Goal: Transaction & Acquisition: Purchase product/service

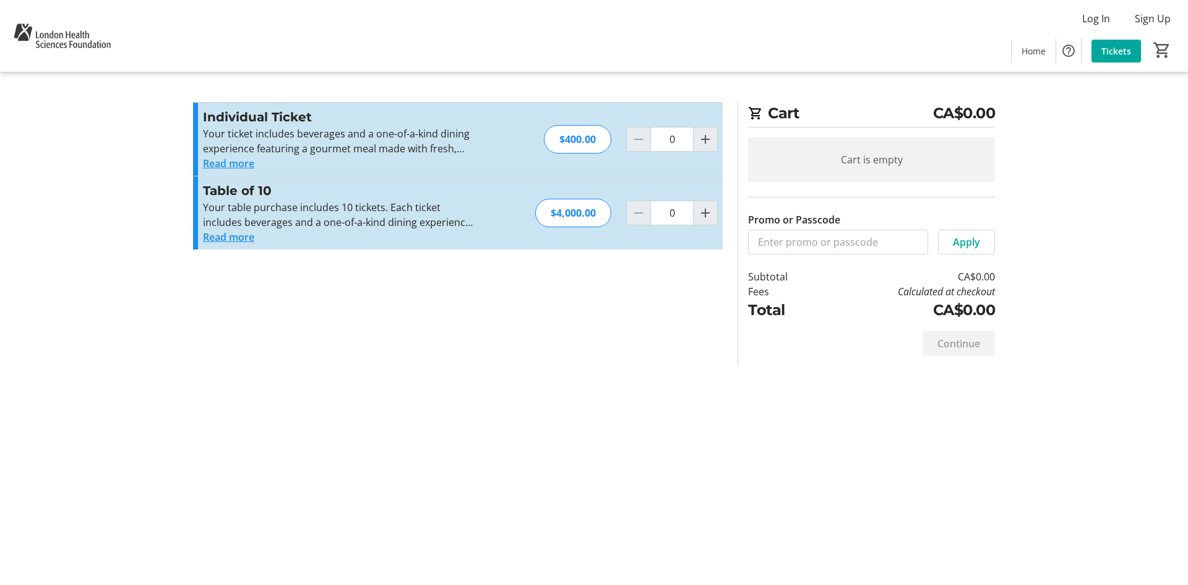
click at [237, 162] on button "Read more" at bounding box center [228, 163] width 51 height 15
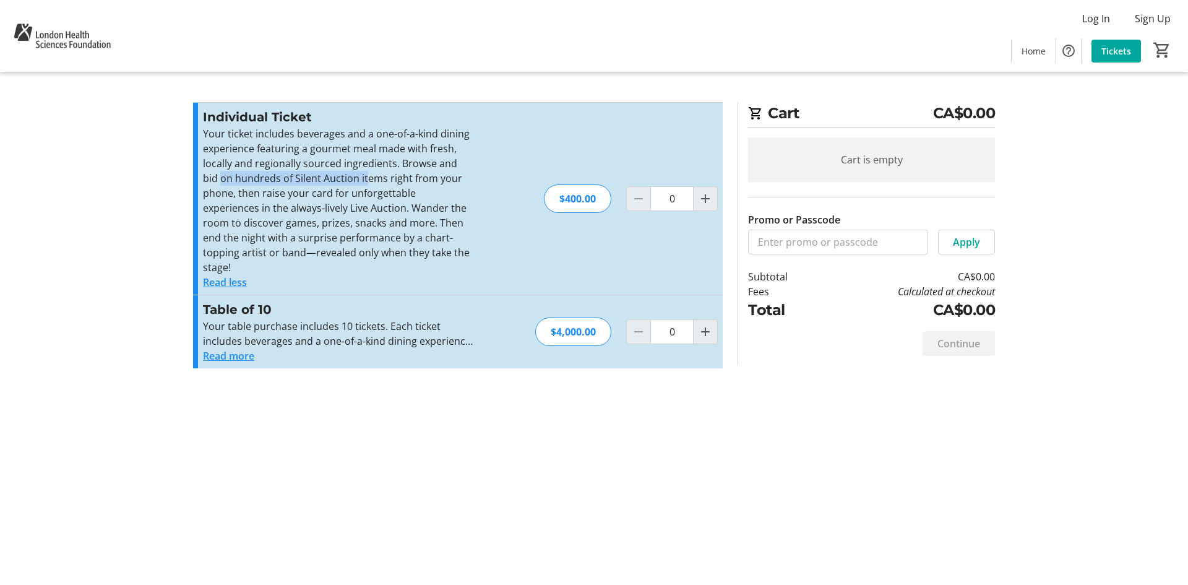
drag, startPoint x: 202, startPoint y: 179, endPoint x: 349, endPoint y: 173, distance: 147.4
click at [349, 173] on div "Individual Ticket Your ticket includes beverages and a one-of-a-kind dining exp…" at bounding box center [458, 199] width 530 height 192
click at [349, 173] on p "Your ticket includes beverages and a one-of-a-kind dining experience featuring …" at bounding box center [338, 200] width 270 height 149
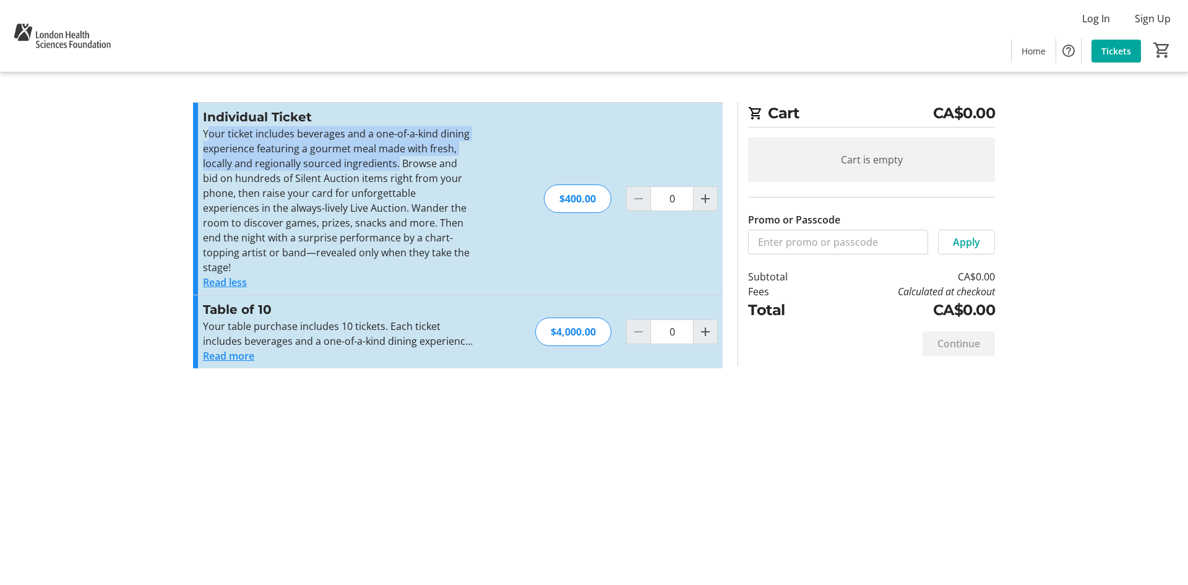
drag, startPoint x: 206, startPoint y: 139, endPoint x: 395, endPoint y: 167, distance: 191.5
click at [395, 167] on p "Your ticket includes beverages and a one-of-a-kind dining experience featuring …" at bounding box center [338, 200] width 270 height 149
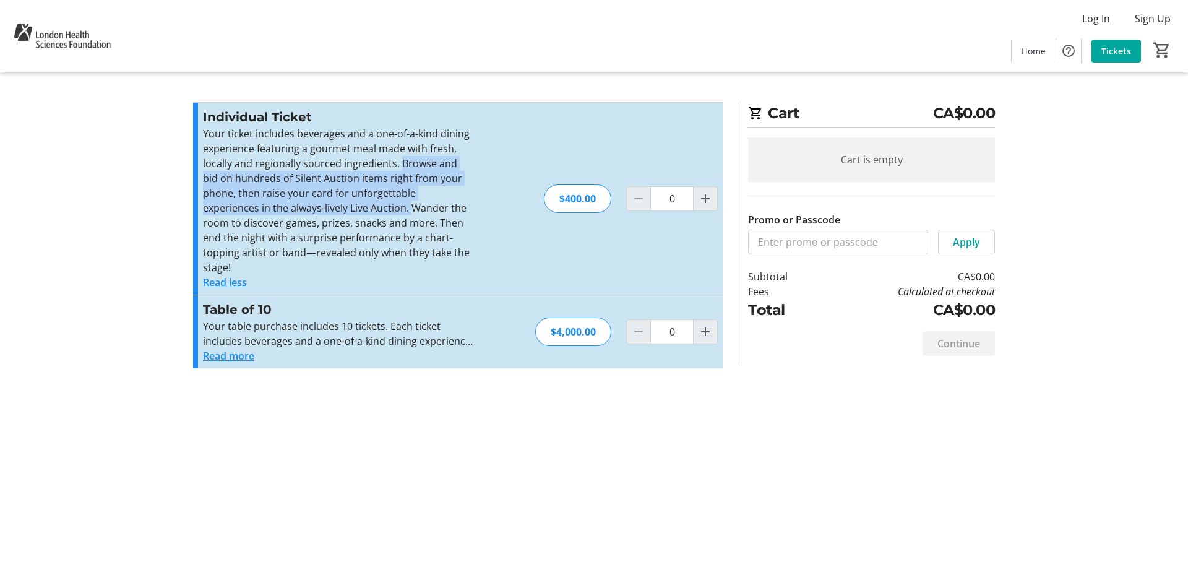
drag, startPoint x: 398, startPoint y: 168, endPoint x: 353, endPoint y: 205, distance: 58.5
click at [353, 205] on p "Your ticket includes beverages and a one-of-a-kind dining experience featuring …" at bounding box center [338, 200] width 270 height 149
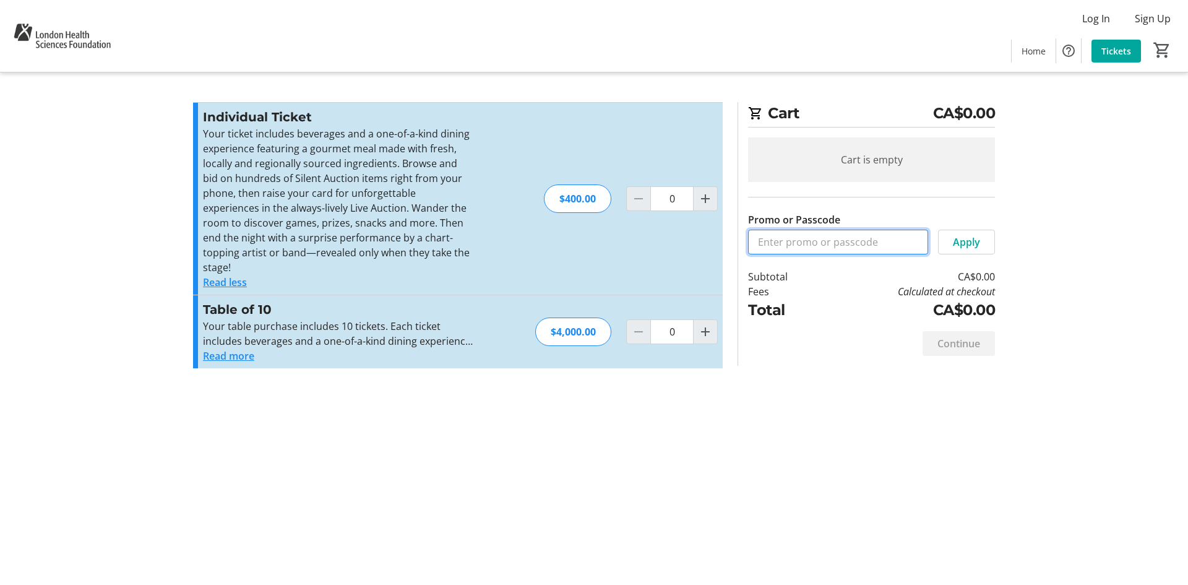
click at [850, 236] on input "Promo or Passcode" at bounding box center [838, 242] width 180 height 25
click at [959, 244] on span "Apply" at bounding box center [966, 242] width 27 height 15
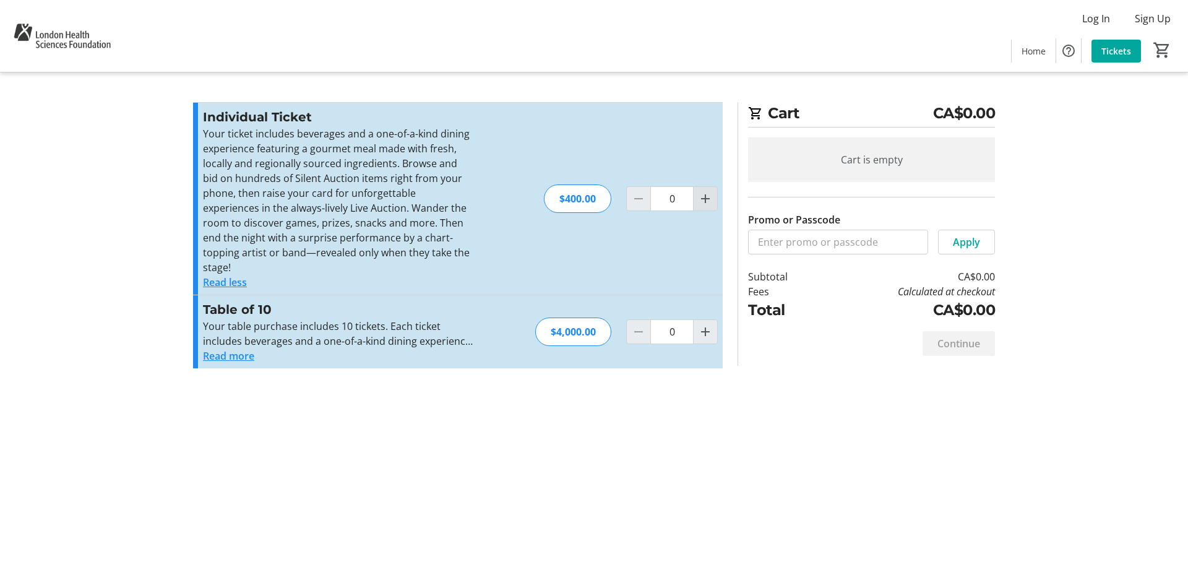
click at [702, 194] on mat-icon "Increment by one" at bounding box center [705, 198] width 15 height 15
type input "1"
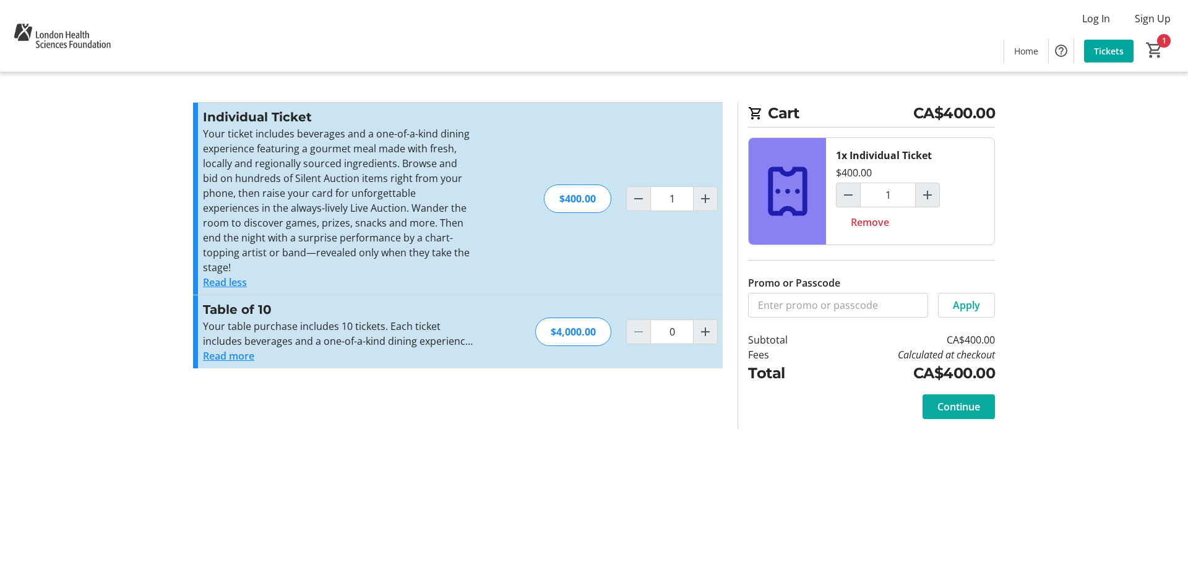
click at [964, 400] on span "Continue" at bounding box center [959, 406] width 43 height 15
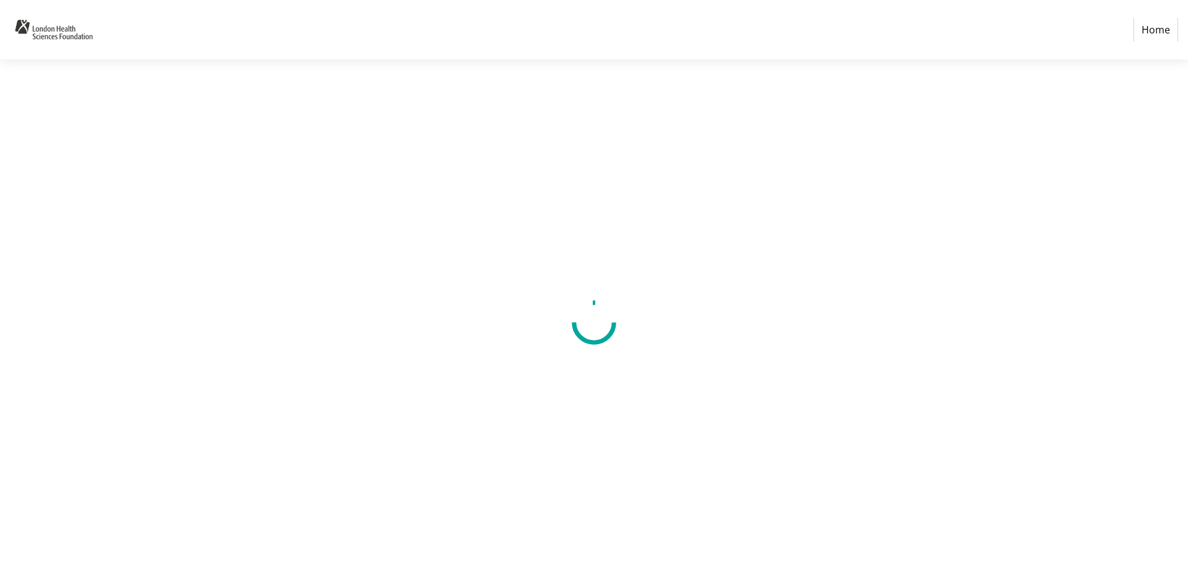
select select "CA"
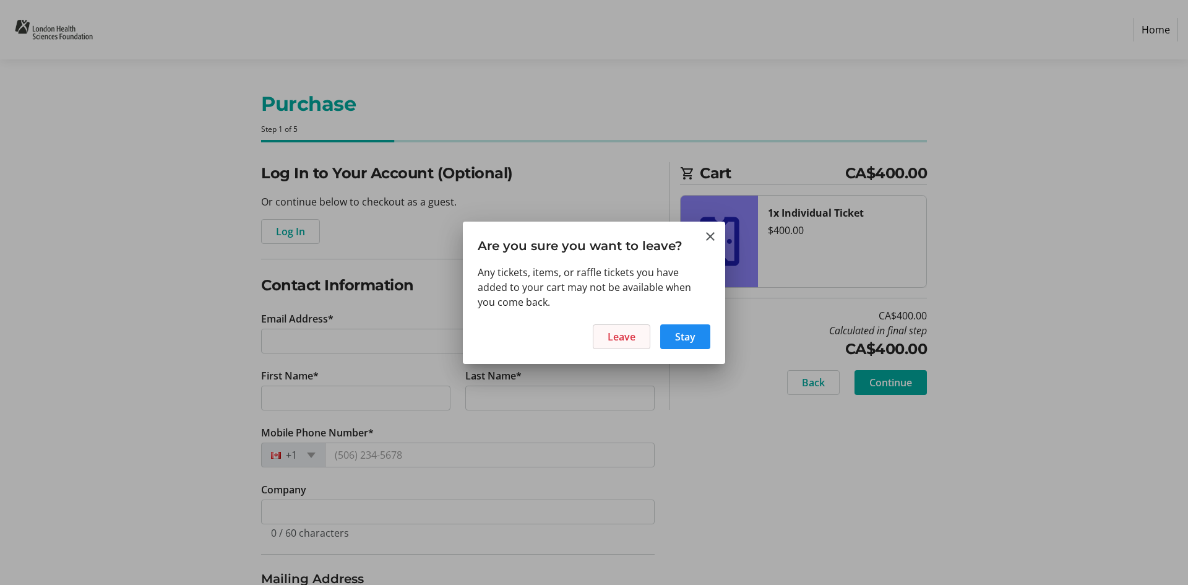
click at [632, 342] on span "Leave" at bounding box center [622, 336] width 28 height 15
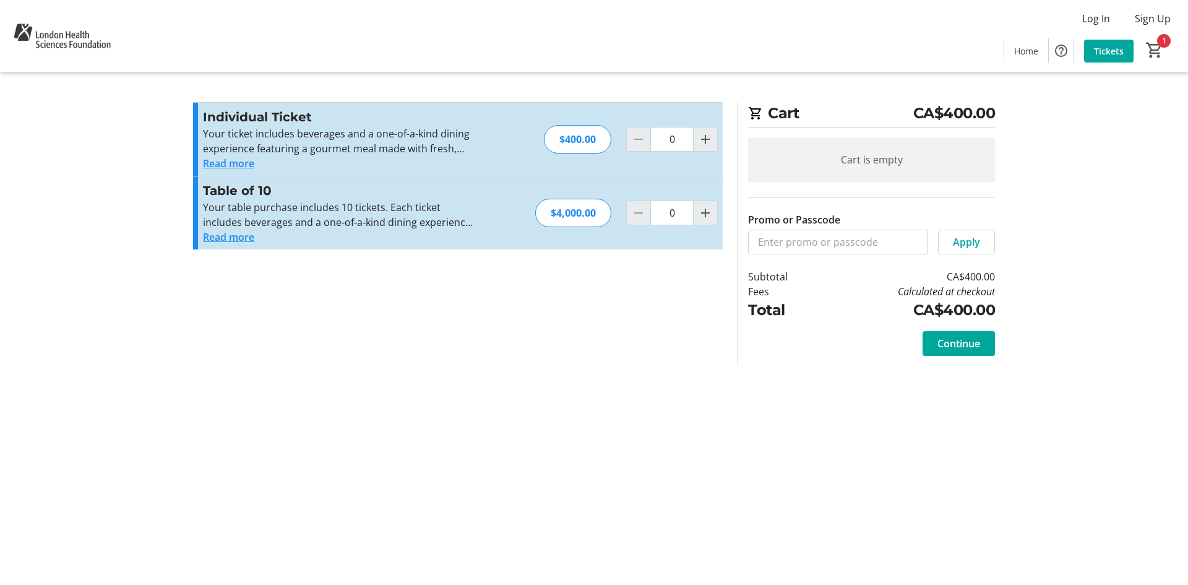
type input "1"
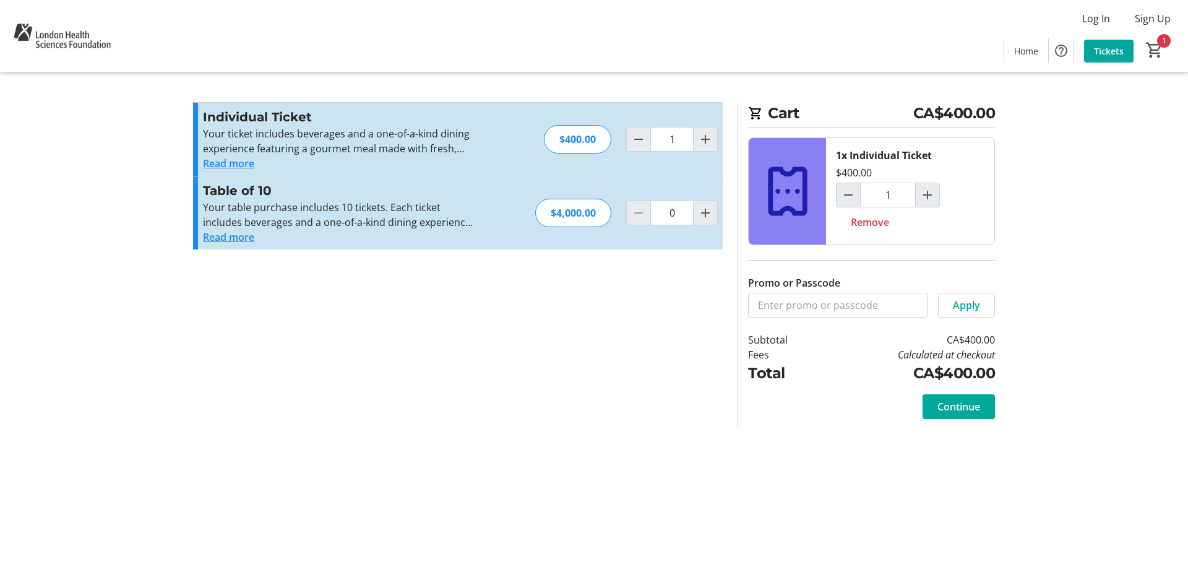
click at [361, 157] on div "Read more" at bounding box center [338, 163] width 270 height 15
click at [222, 169] on button "Read more" at bounding box center [228, 163] width 51 height 15
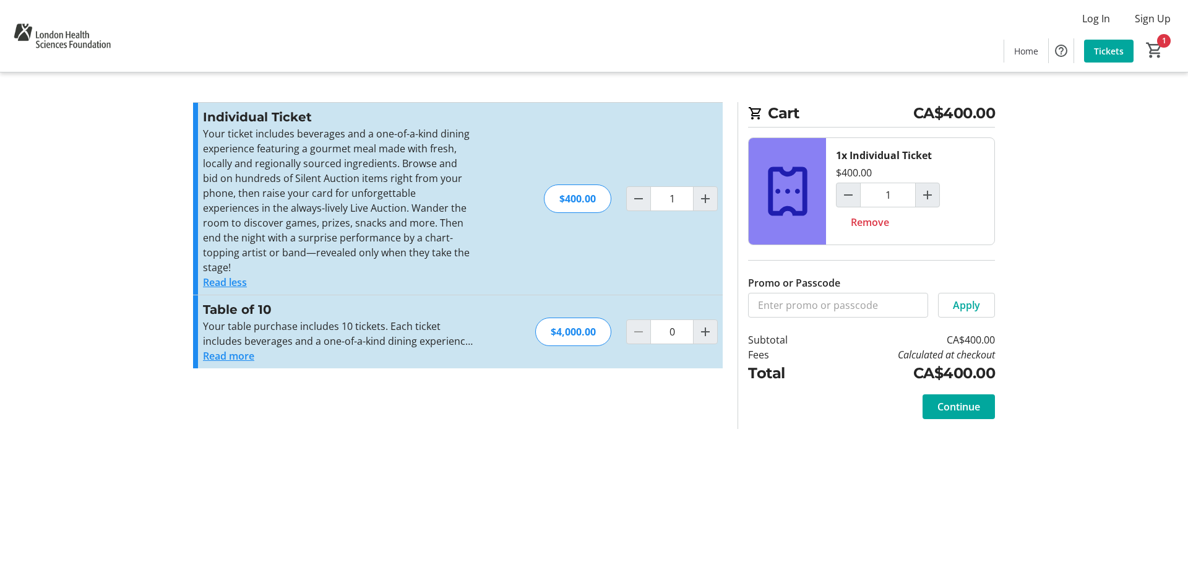
click at [225, 348] on button "Read more" at bounding box center [228, 355] width 51 height 15
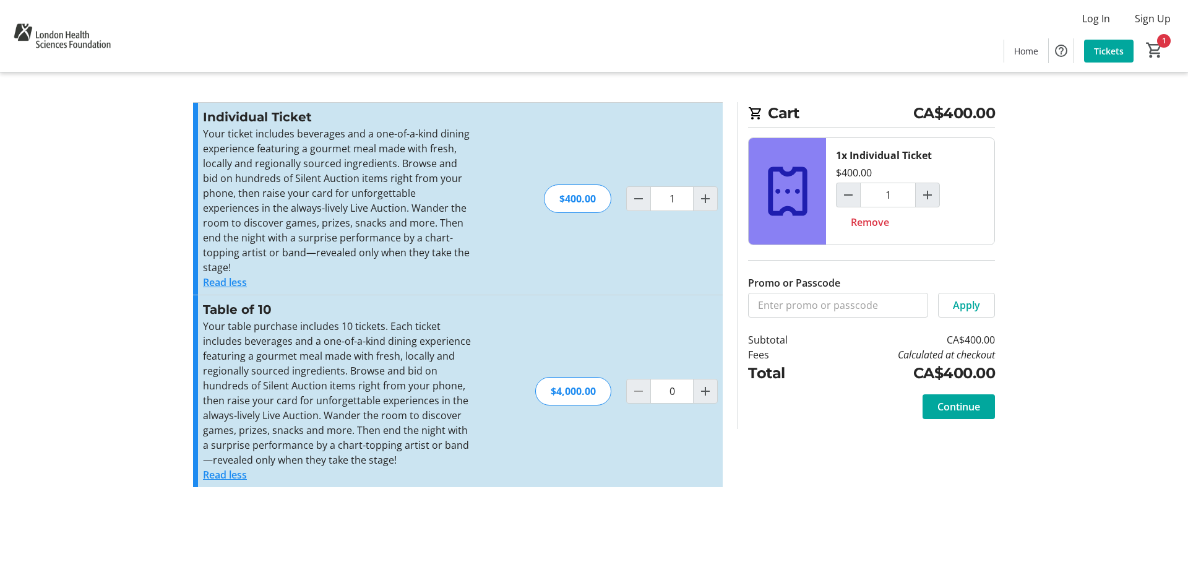
drag, startPoint x: 346, startPoint y: 357, endPoint x: 361, endPoint y: 381, distance: 28.1
click at [361, 381] on p "Your table purchase includes 10 tickets. Each ticket includes beverages and a o…" at bounding box center [338, 393] width 270 height 149
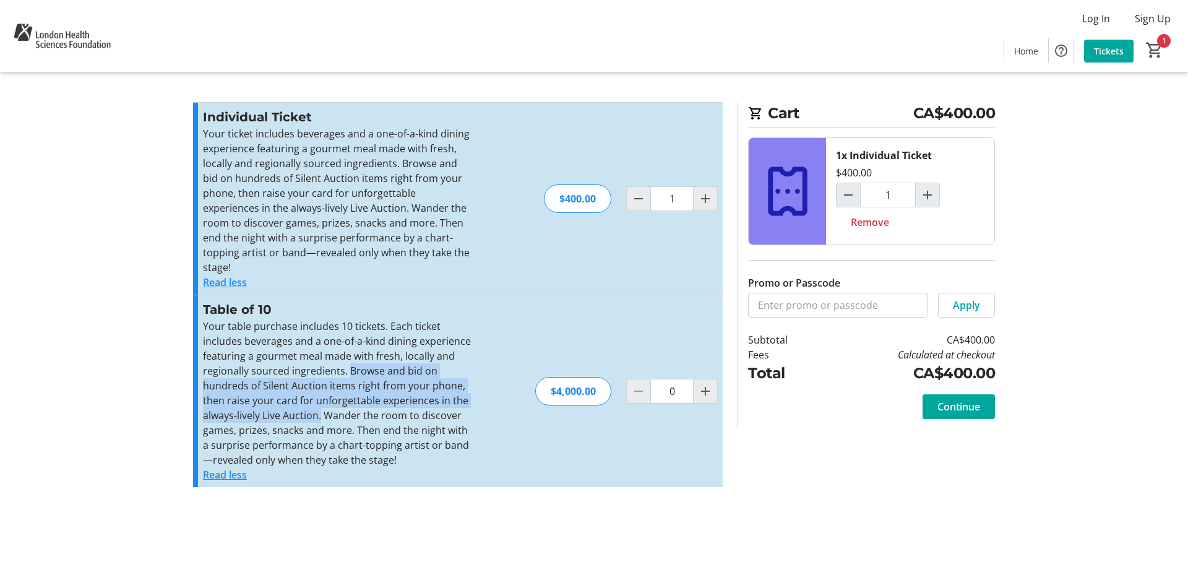
drag, startPoint x: 350, startPoint y: 357, endPoint x: 321, endPoint y: 395, distance: 47.7
click at [321, 395] on p "Your table purchase includes 10 tickets. Each ticket includes beverages and a o…" at bounding box center [338, 393] width 270 height 149
click at [500, 371] on div "Table of 10 Your table purchase includes 10 tickets. Each ticket includes bever…" at bounding box center [458, 391] width 530 height 192
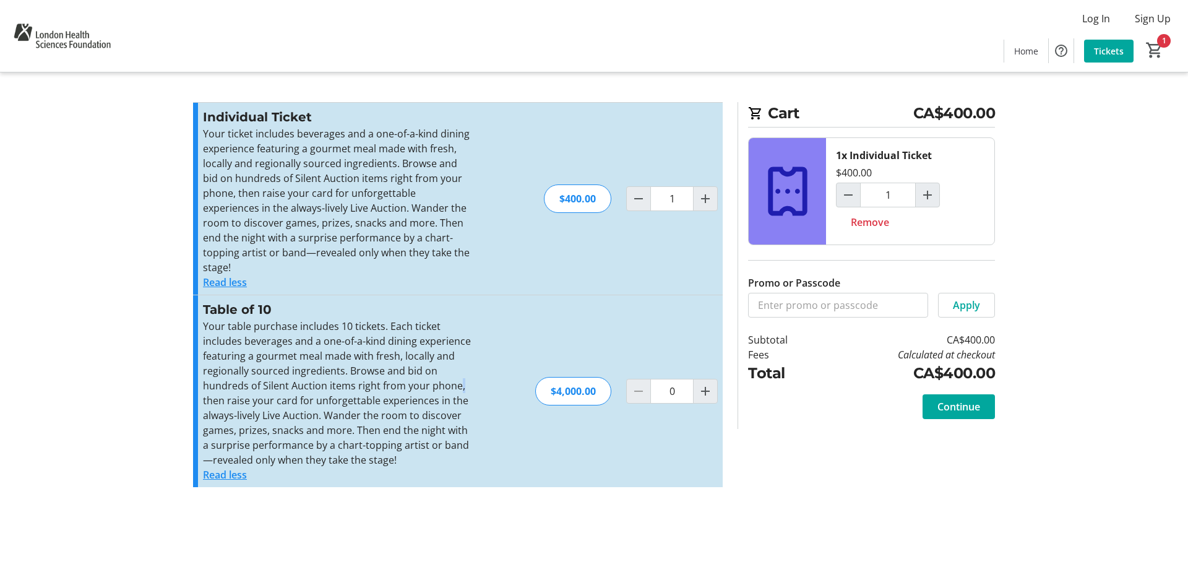
click at [500, 371] on div "Table of 10 Your table purchase includes 10 tickets. Each ticket includes bever…" at bounding box center [458, 391] width 530 height 192
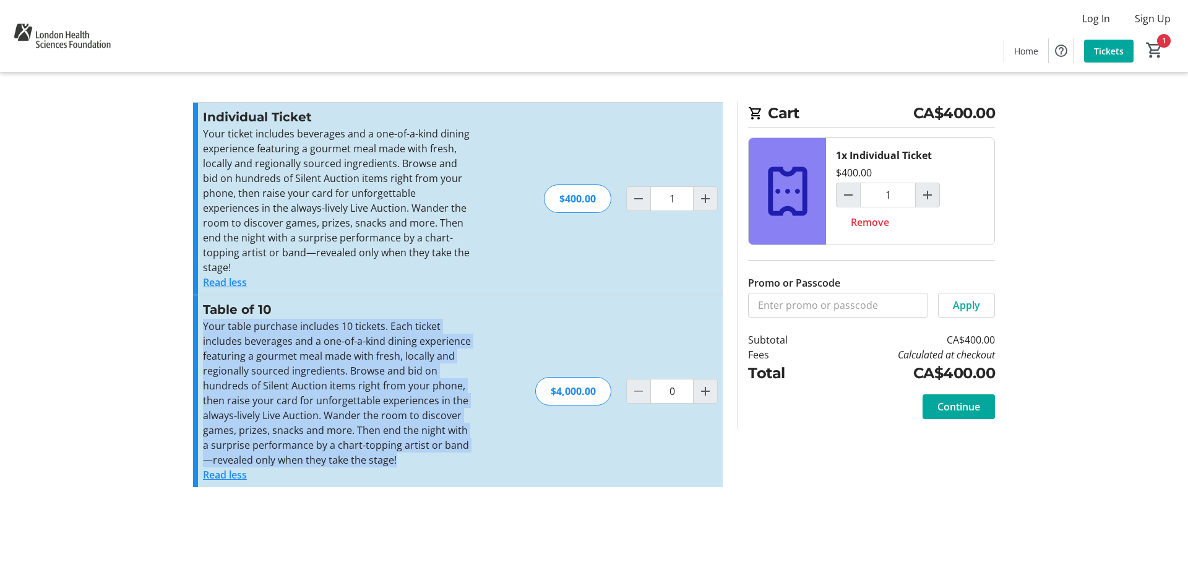
click at [500, 371] on div "Table of 10 Your table purchase includes 10 tickets. Each ticket includes bever…" at bounding box center [458, 391] width 530 height 192
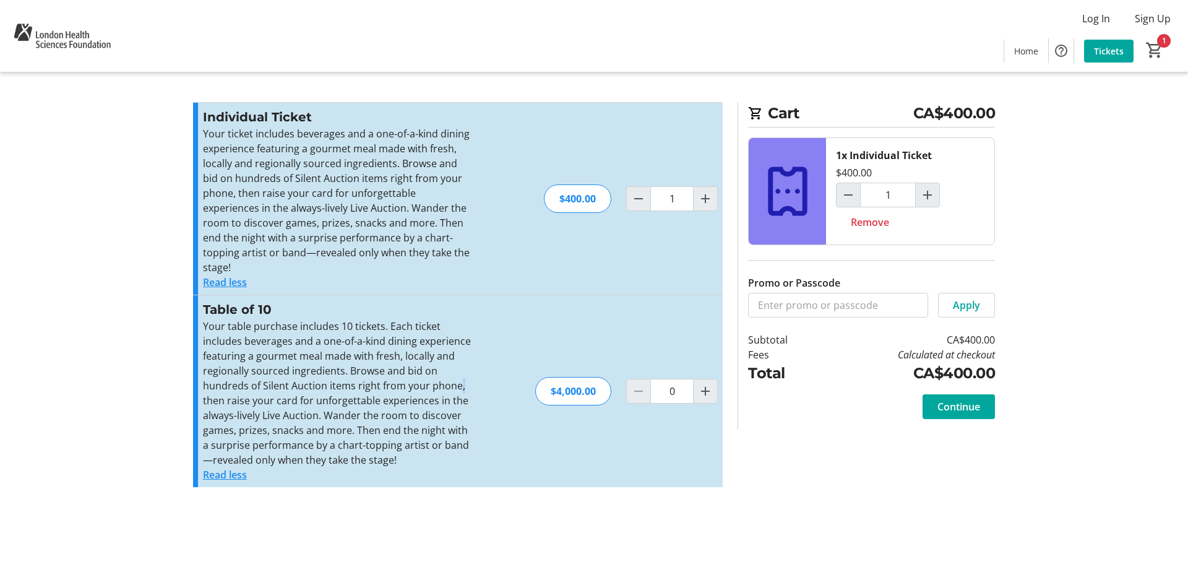
click at [500, 371] on div "Table of 10 Your table purchase includes 10 tickets. Each ticket includes bever…" at bounding box center [458, 391] width 530 height 192
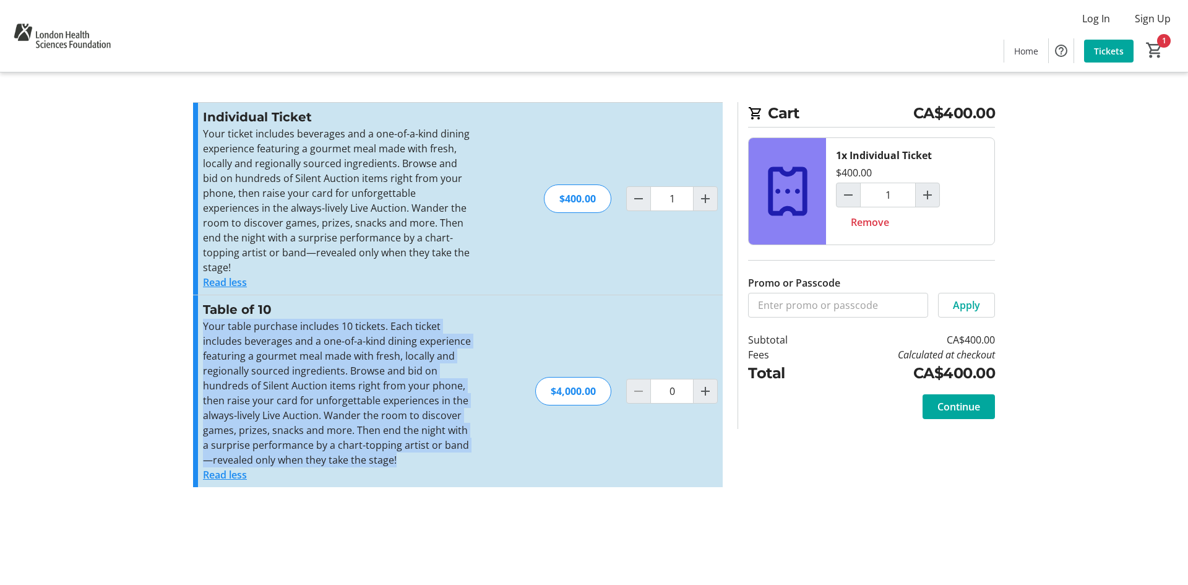
click at [500, 371] on div "Table of 10 Your table purchase includes 10 tickets. Each ticket includes bever…" at bounding box center [458, 391] width 530 height 192
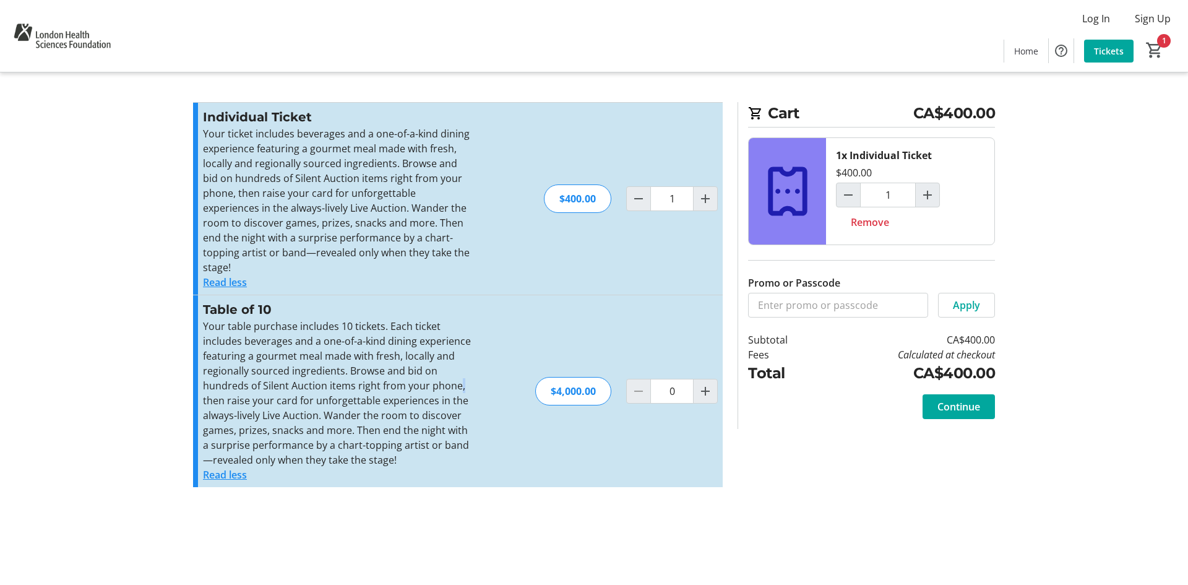
click at [500, 371] on div "Table of 10 Your table purchase includes 10 tickets. Each ticket includes bever…" at bounding box center [458, 391] width 530 height 192
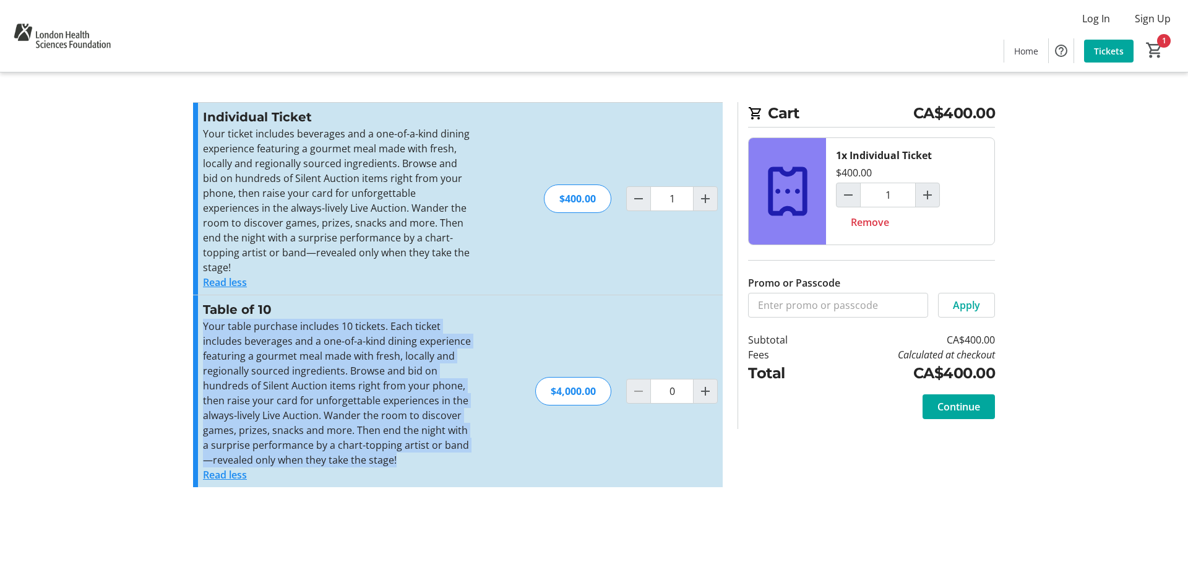
click at [500, 371] on div "Table of 10 Your table purchase includes 10 tickets. Each ticket includes bever…" at bounding box center [458, 391] width 530 height 192
